Goal: Task Accomplishment & Management: Use online tool/utility

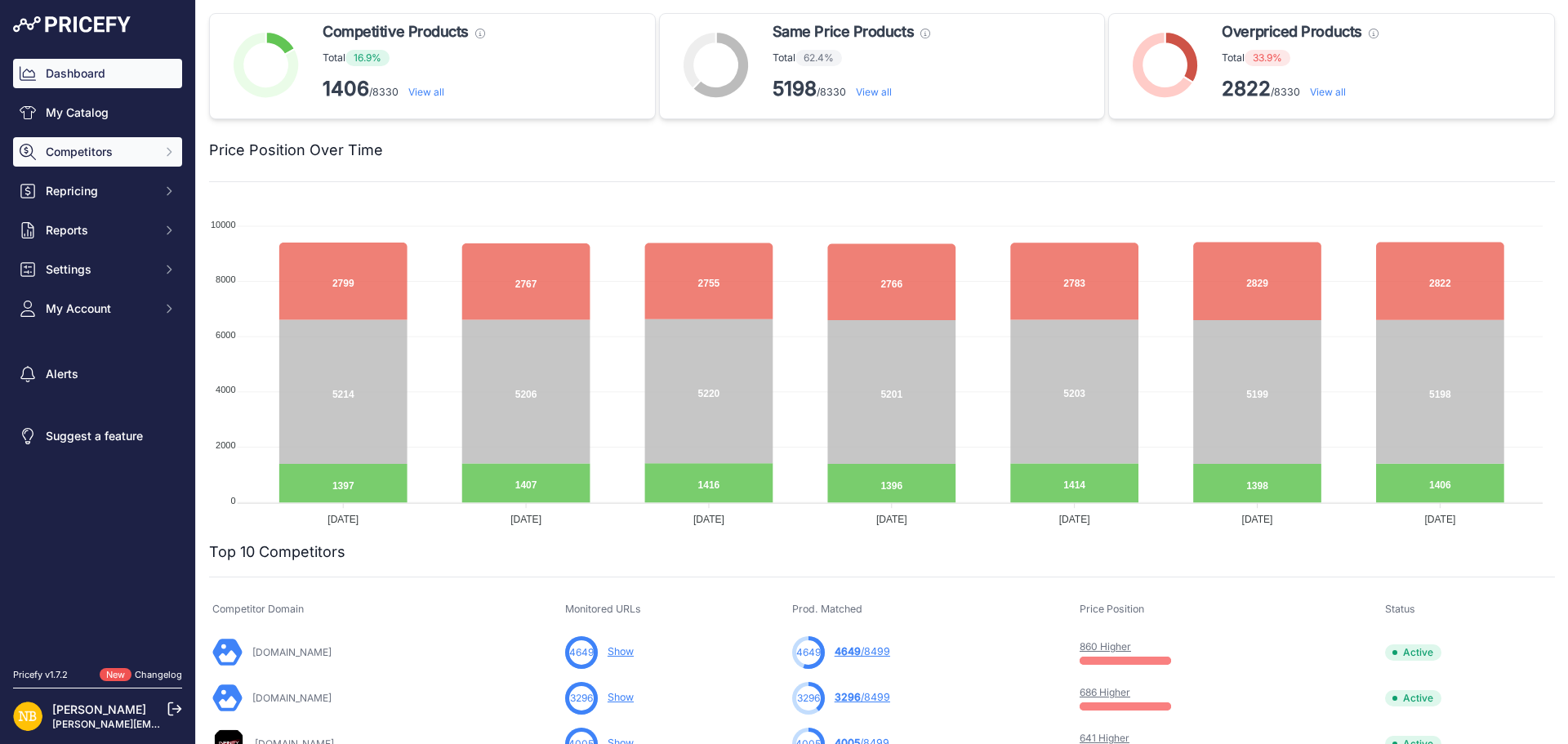
click at [157, 148] on button "Competitors" at bounding box center [97, 152] width 169 height 29
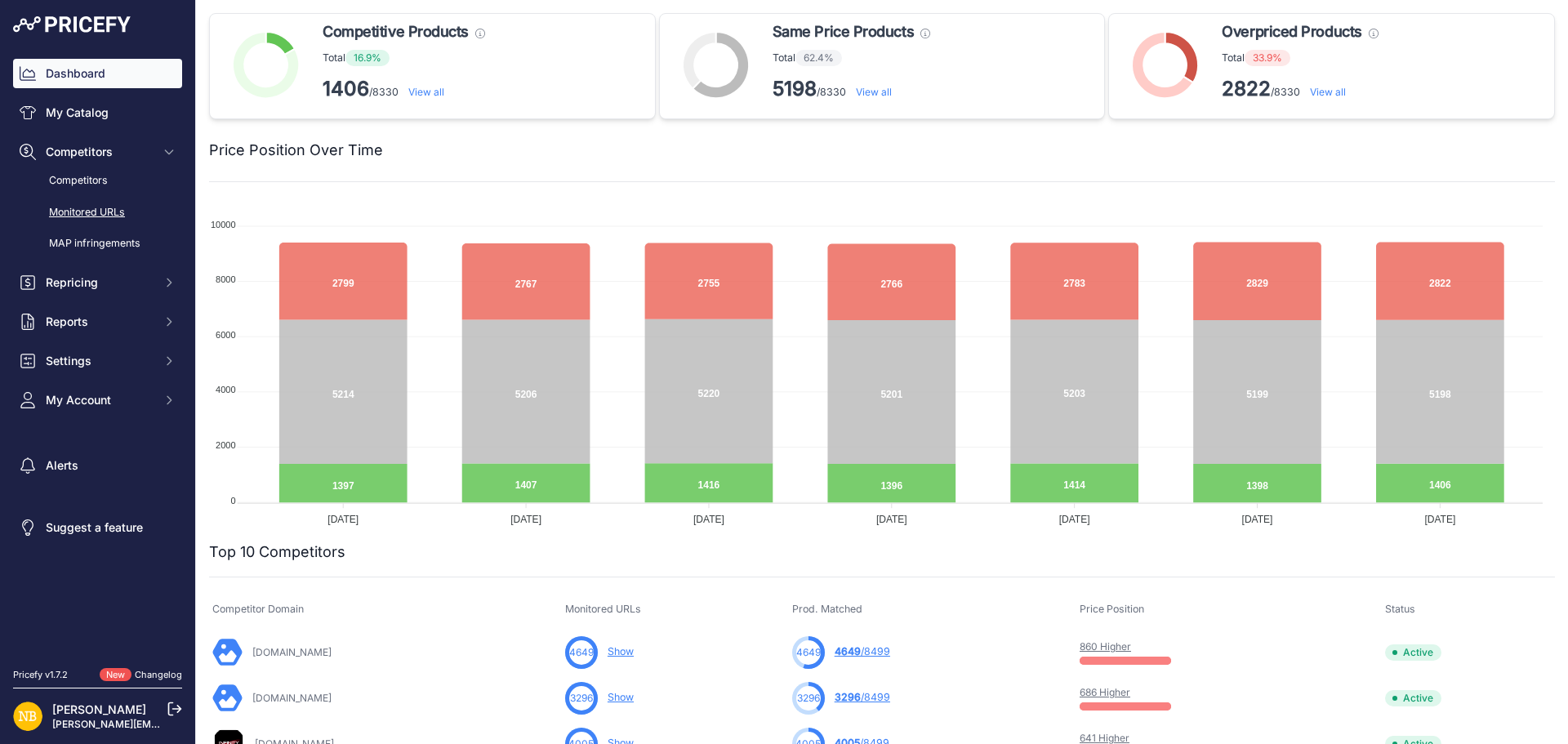
click at [114, 209] on link "Monitored URLs" at bounding box center [97, 213] width 169 height 28
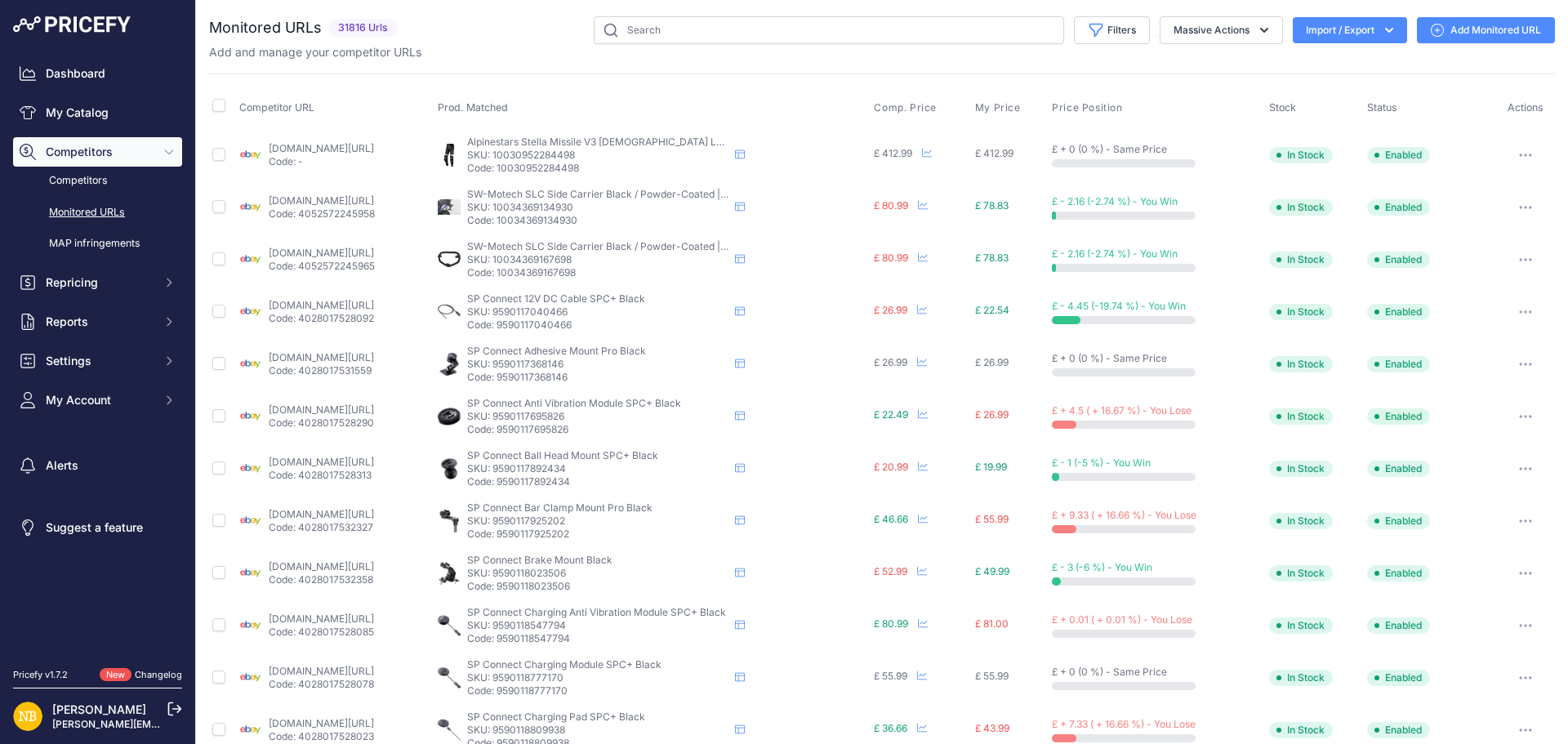
click at [1381, 24] on icon "button" at bounding box center [1389, 30] width 17 height 17
click at [1333, 96] on div "Export" at bounding box center [1349, 94] width 131 height 29
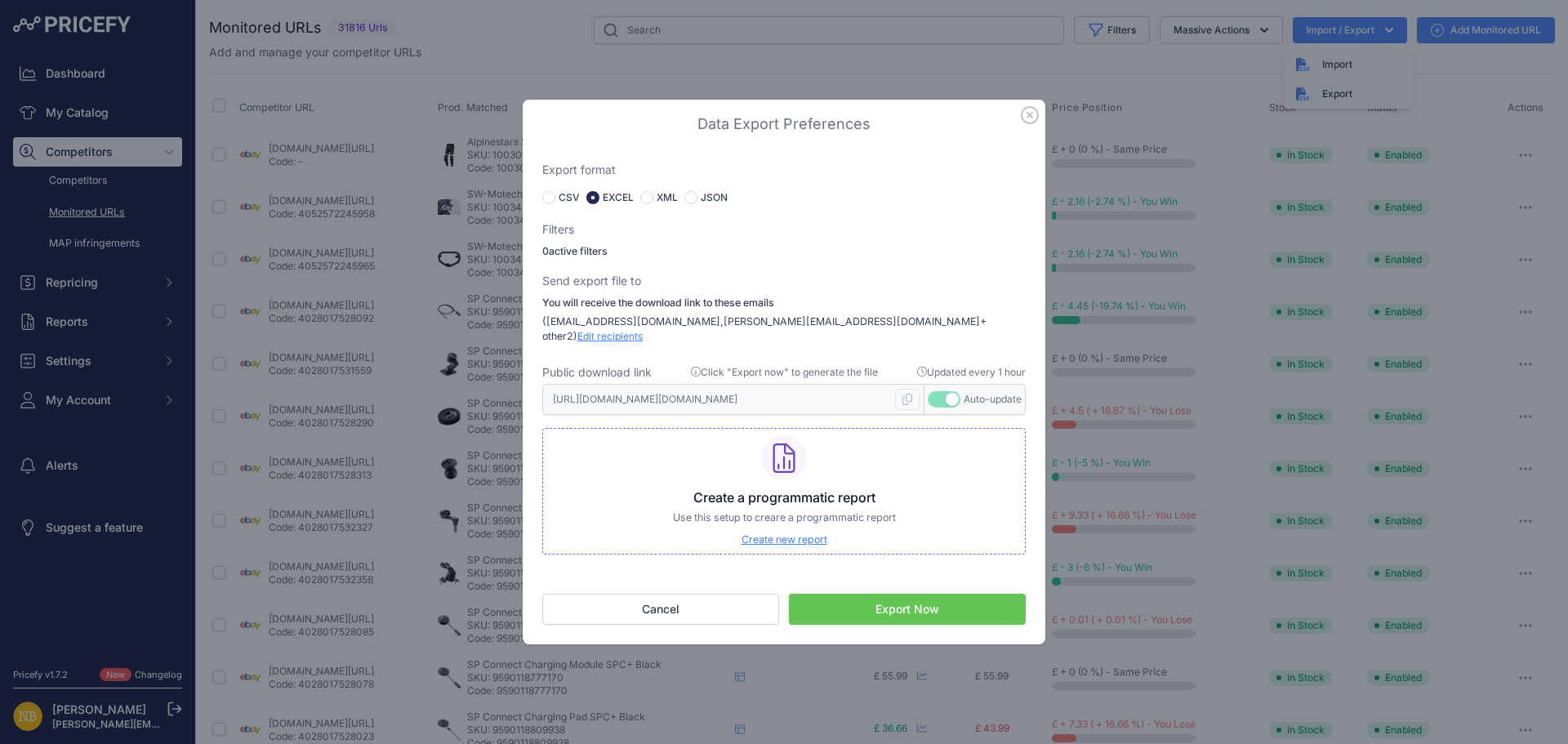
click at [905, 596] on button "Export Now" at bounding box center [907, 609] width 237 height 31
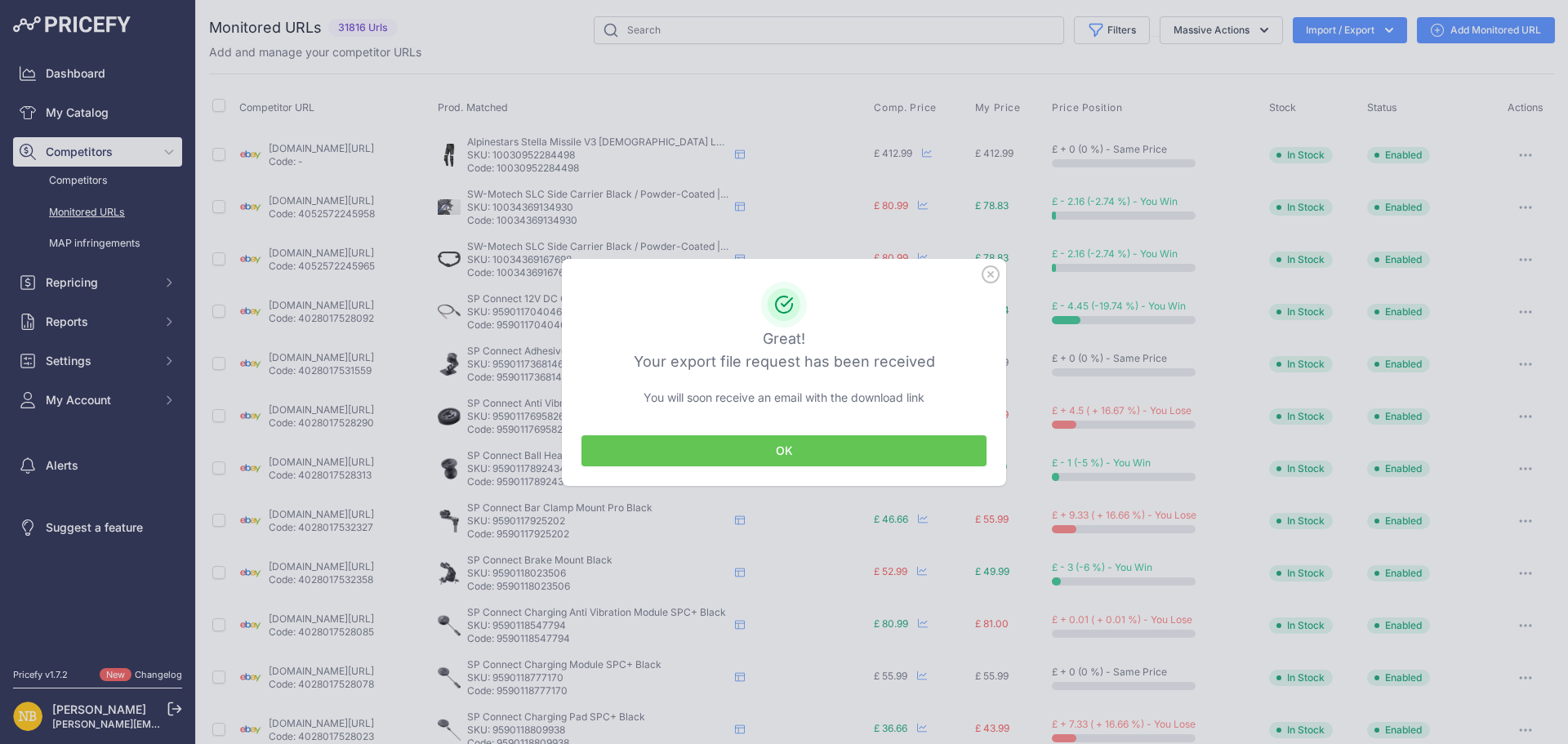
click at [782, 461] on button "OK" at bounding box center [783, 450] width 405 height 31
